Goal: Information Seeking & Learning: Learn about a topic

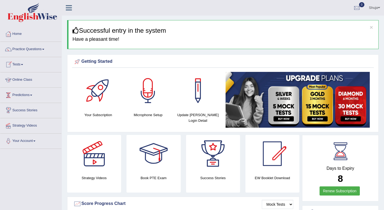
click at [32, 84] on link "Online Class" at bounding box center [30, 79] width 61 height 13
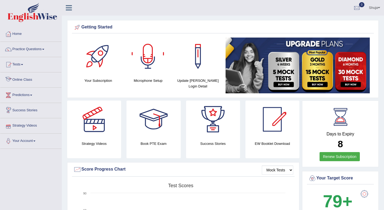
click at [17, 79] on link "Online Class" at bounding box center [30, 79] width 61 height 13
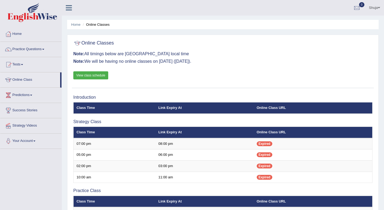
click at [100, 77] on link "View class schedule" at bounding box center [90, 75] width 35 height 8
click at [21, 81] on link "Online Class" at bounding box center [30, 79] width 60 height 13
click at [23, 48] on link "Practice Questions" at bounding box center [30, 48] width 61 height 13
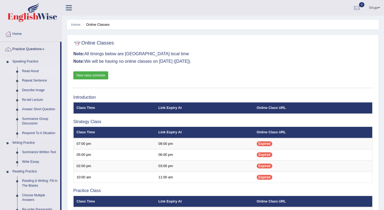
click at [27, 69] on link "Read Aloud" at bounding box center [40, 72] width 41 height 10
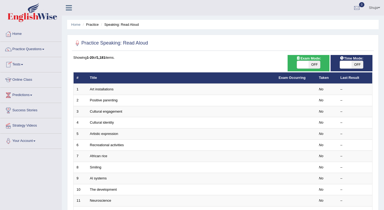
click at [28, 79] on link "Online Class" at bounding box center [30, 79] width 61 height 13
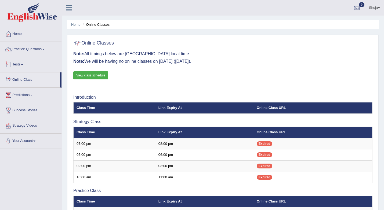
click at [20, 78] on link "Online Class" at bounding box center [30, 79] width 60 height 13
click at [31, 83] on link "Online Class" at bounding box center [30, 79] width 60 height 13
click at [32, 143] on link "Your Account" at bounding box center [30, 140] width 61 height 13
click at [32, 80] on link "Online Class" at bounding box center [30, 79] width 60 height 13
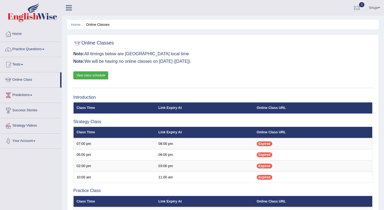
click at [32, 80] on link "Online Class" at bounding box center [30, 79] width 60 height 13
click at [13, 79] on link "Online Class" at bounding box center [30, 79] width 60 height 13
click at [29, 80] on link "Online Class" at bounding box center [30, 79] width 60 height 13
